Goal: Find specific page/section: Find specific page/section

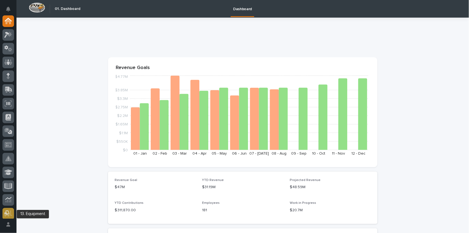
click at [8, 210] on icon at bounding box center [8, 213] width 8 height 6
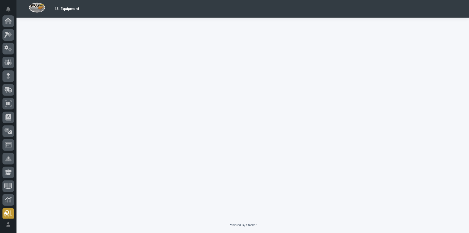
scroll to position [140, 0]
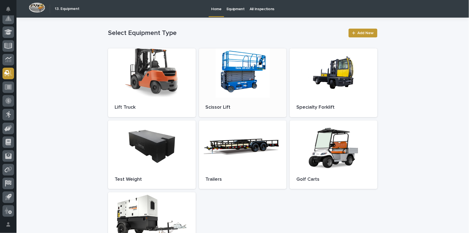
click at [229, 74] on div at bounding box center [243, 72] width 88 height 49
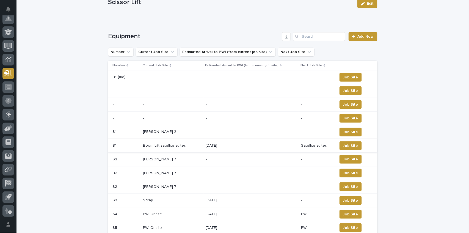
scroll to position [73, 0]
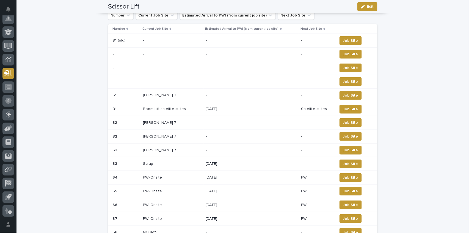
click at [114, 136] on p "B2" at bounding box center [115, 136] width 6 height 6
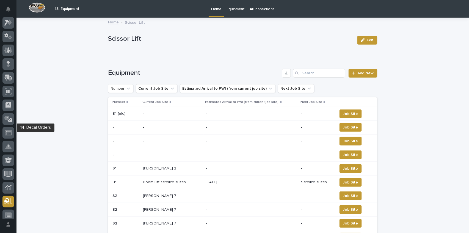
scroll to position [12, 0]
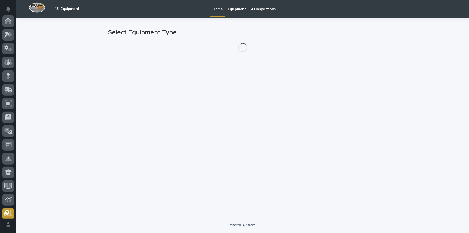
scroll to position [140, 0]
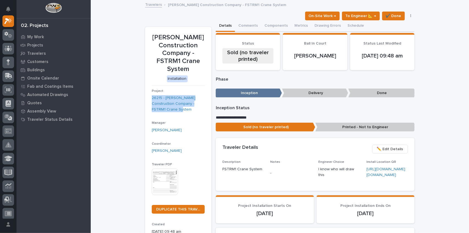
drag, startPoint x: 149, startPoint y: 96, endPoint x: 205, endPoint y: 109, distance: 57.3
click at [205, 109] on section "Patterson Construction Company - FSTRM1 Crane System Installation Project 26215…" at bounding box center [178, 136] width 66 height 218
copy link "26215 - Patterson Construction Company - FSTRM1 Crane System"
